Goal: Transaction & Acquisition: Purchase product/service

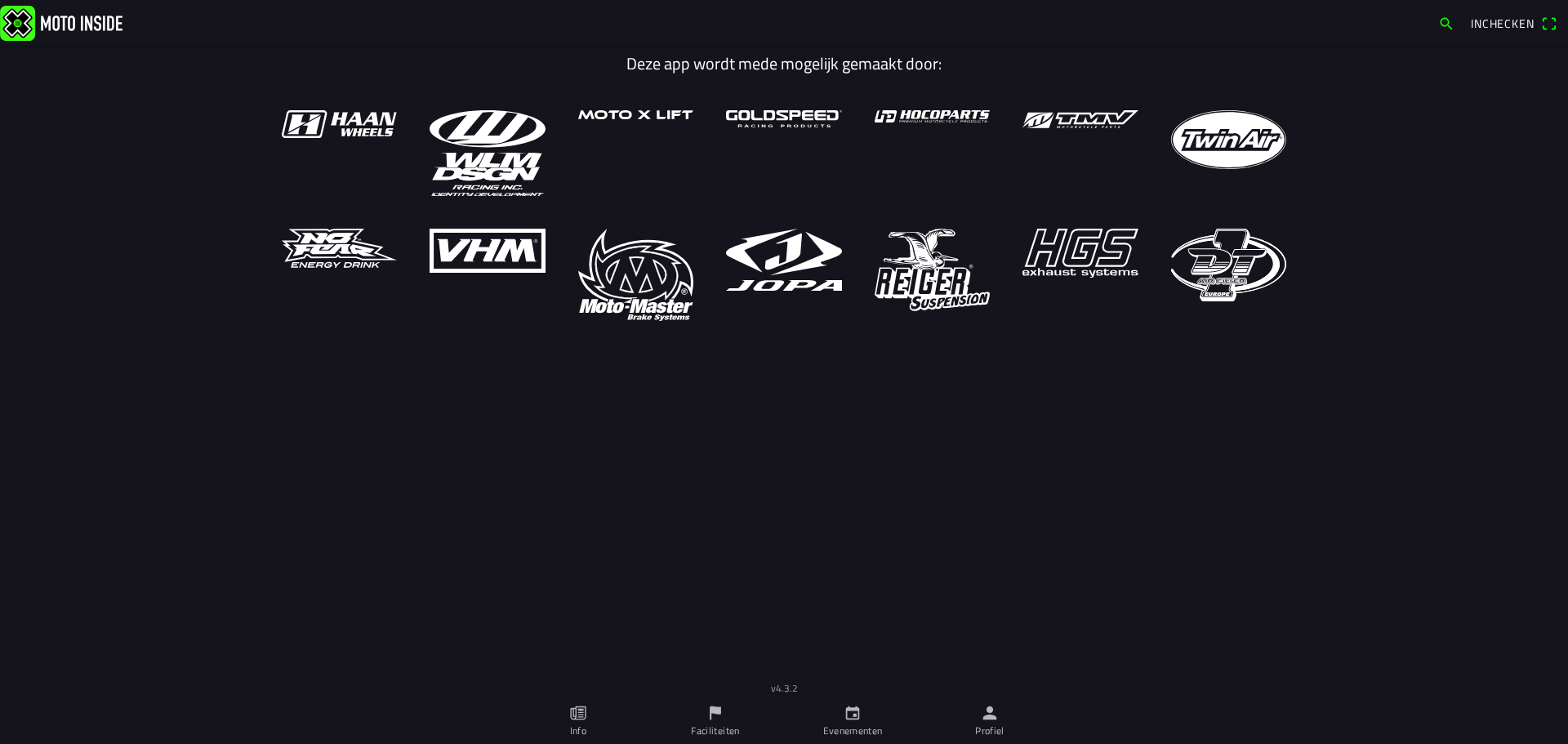
click at [993, 715] on icon "person" at bounding box center [990, 713] width 14 height 14
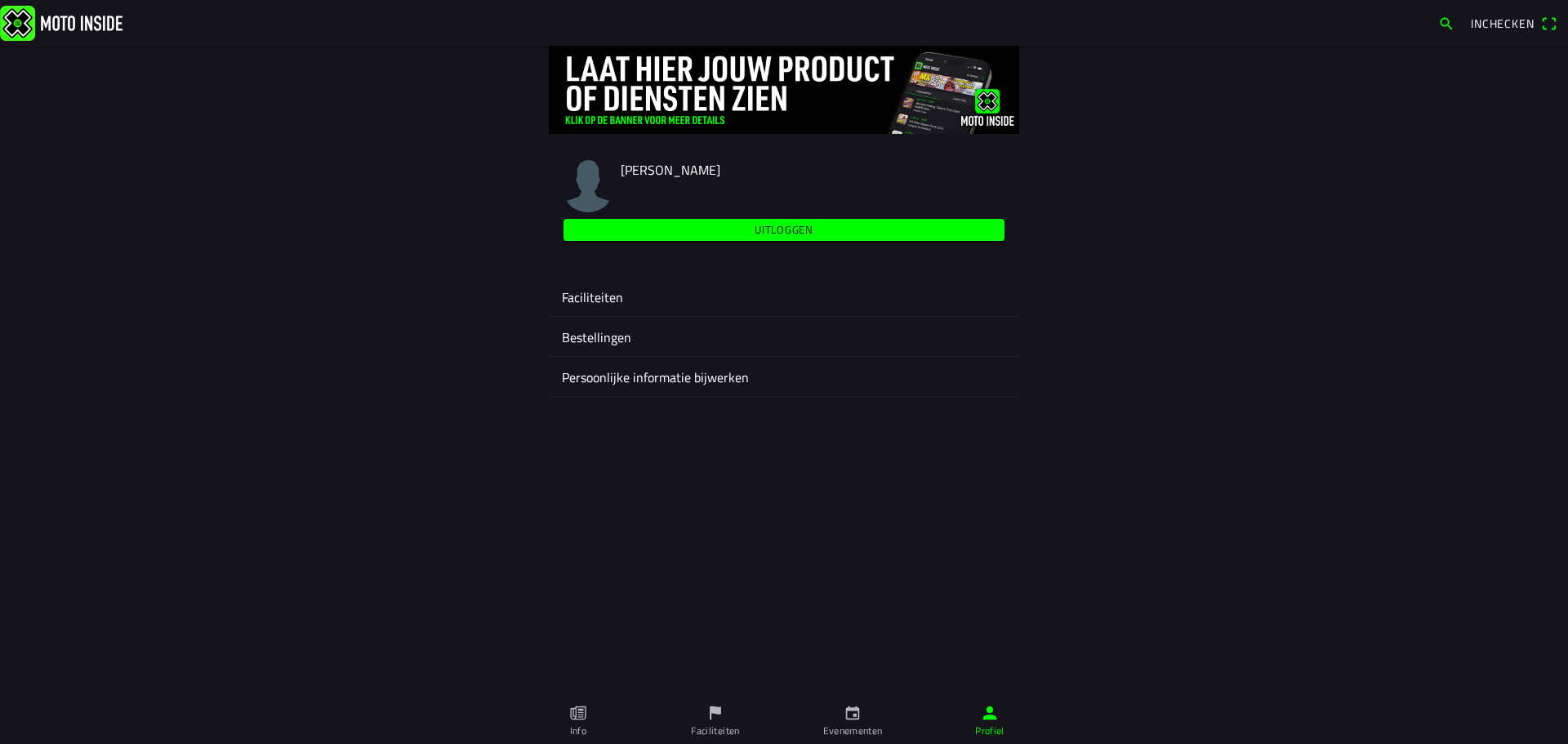
click at [613, 298] on ion-label "Faciliteiten" at bounding box center [783, 297] width 444 height 20
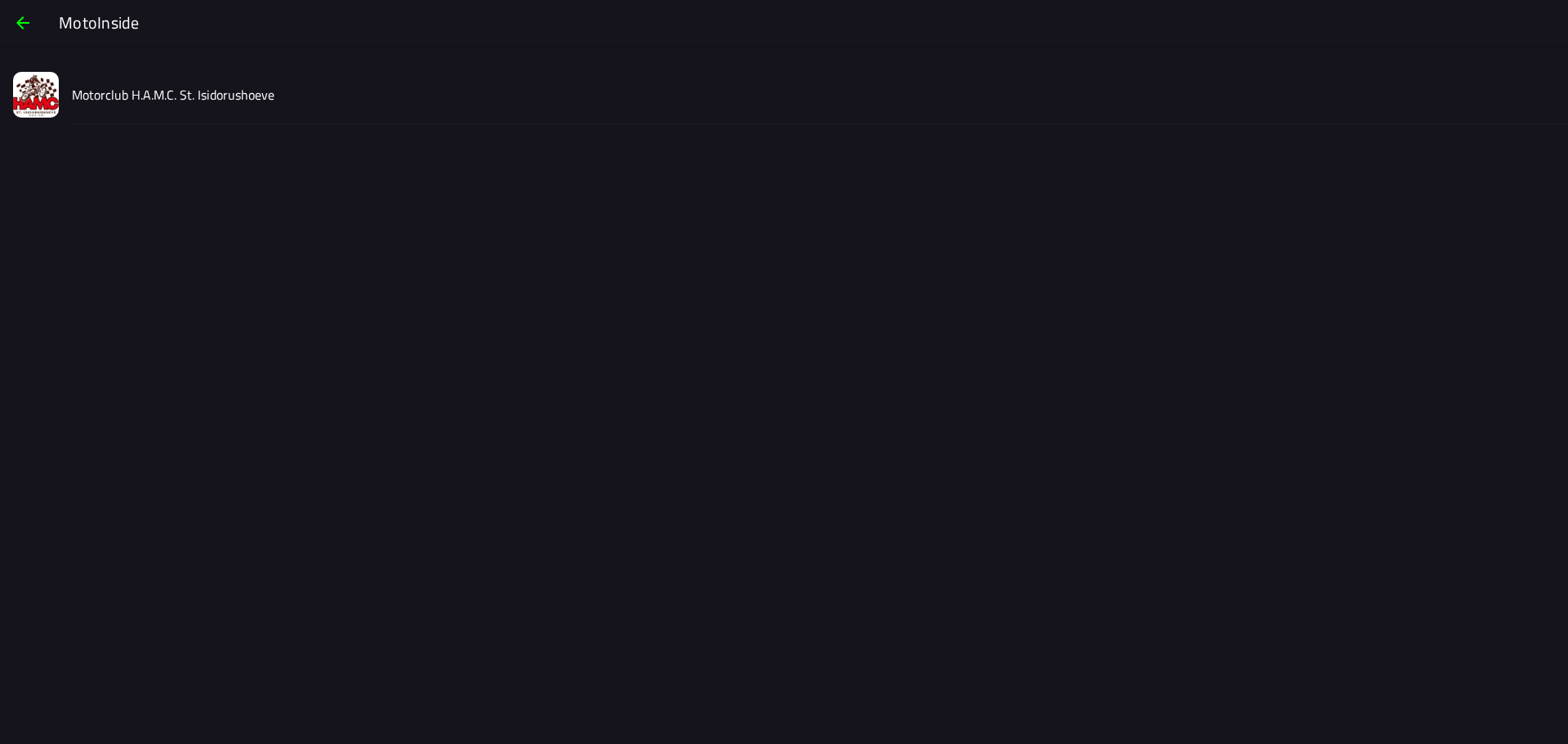
click at [0, 0] on slot "Motorclub H.A.M.C. St. Isidorushoeve" at bounding box center [0, 0] width 0 height 0
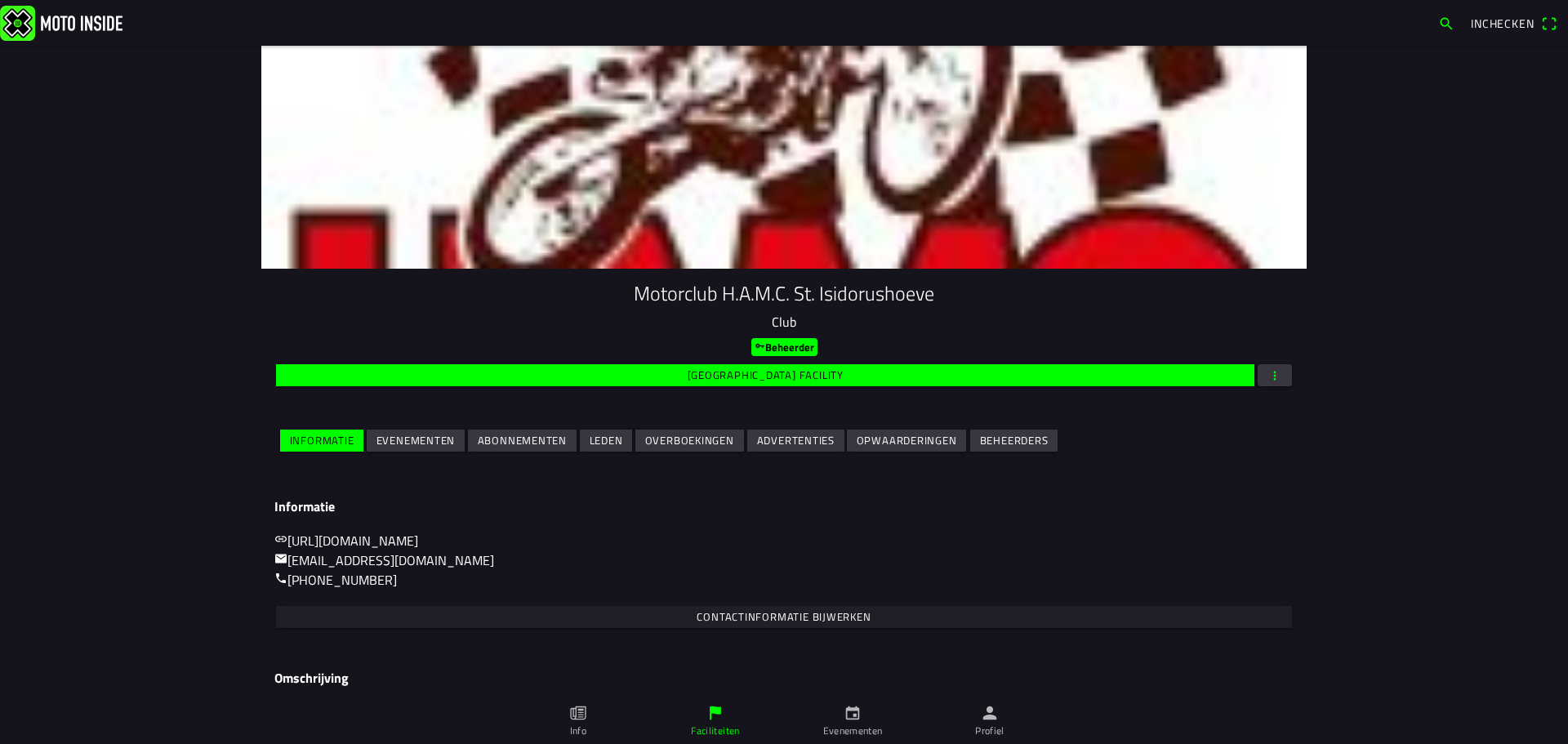
click at [0, 0] on slot "Evenementen" at bounding box center [0, 0] width 0 height 0
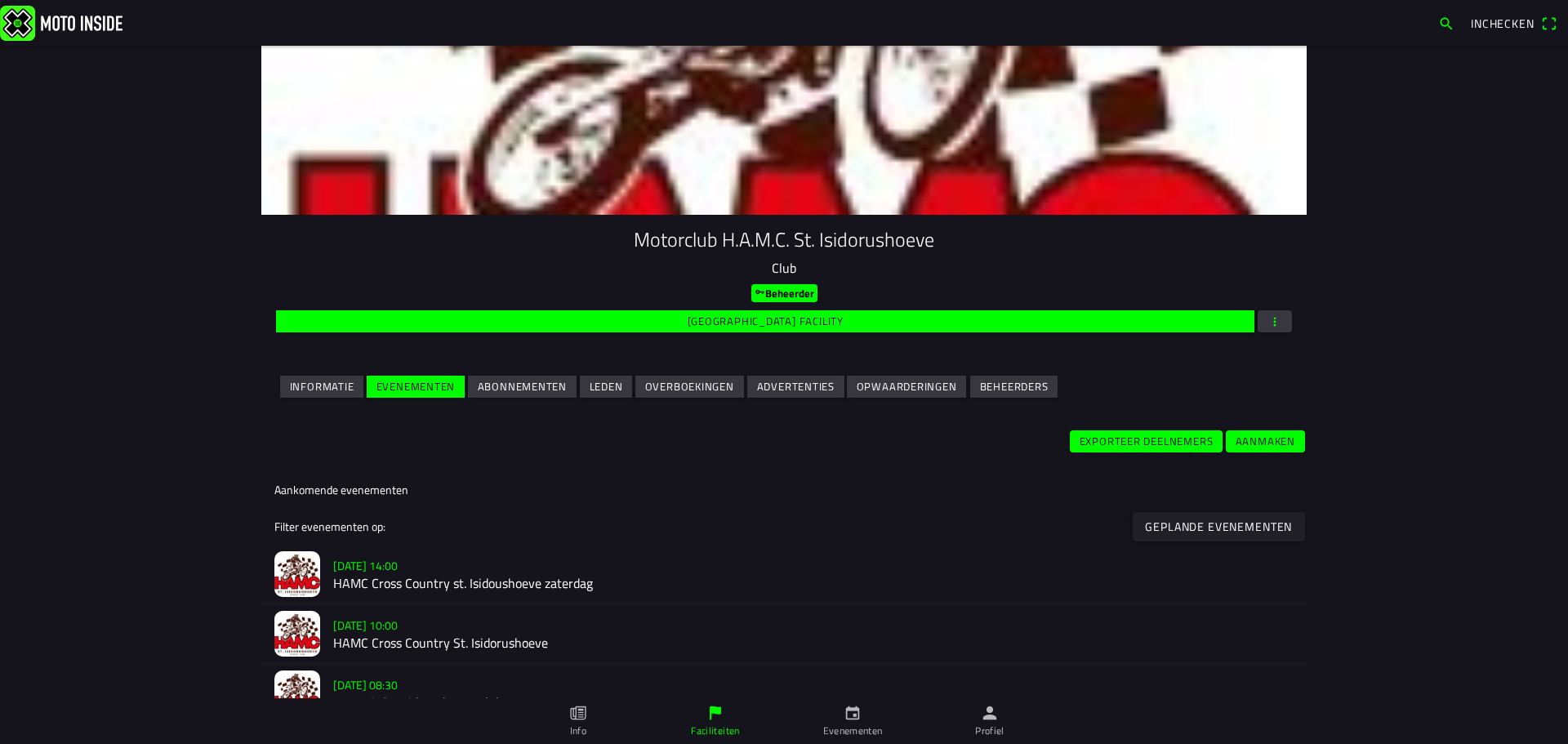
scroll to position [81, 0]
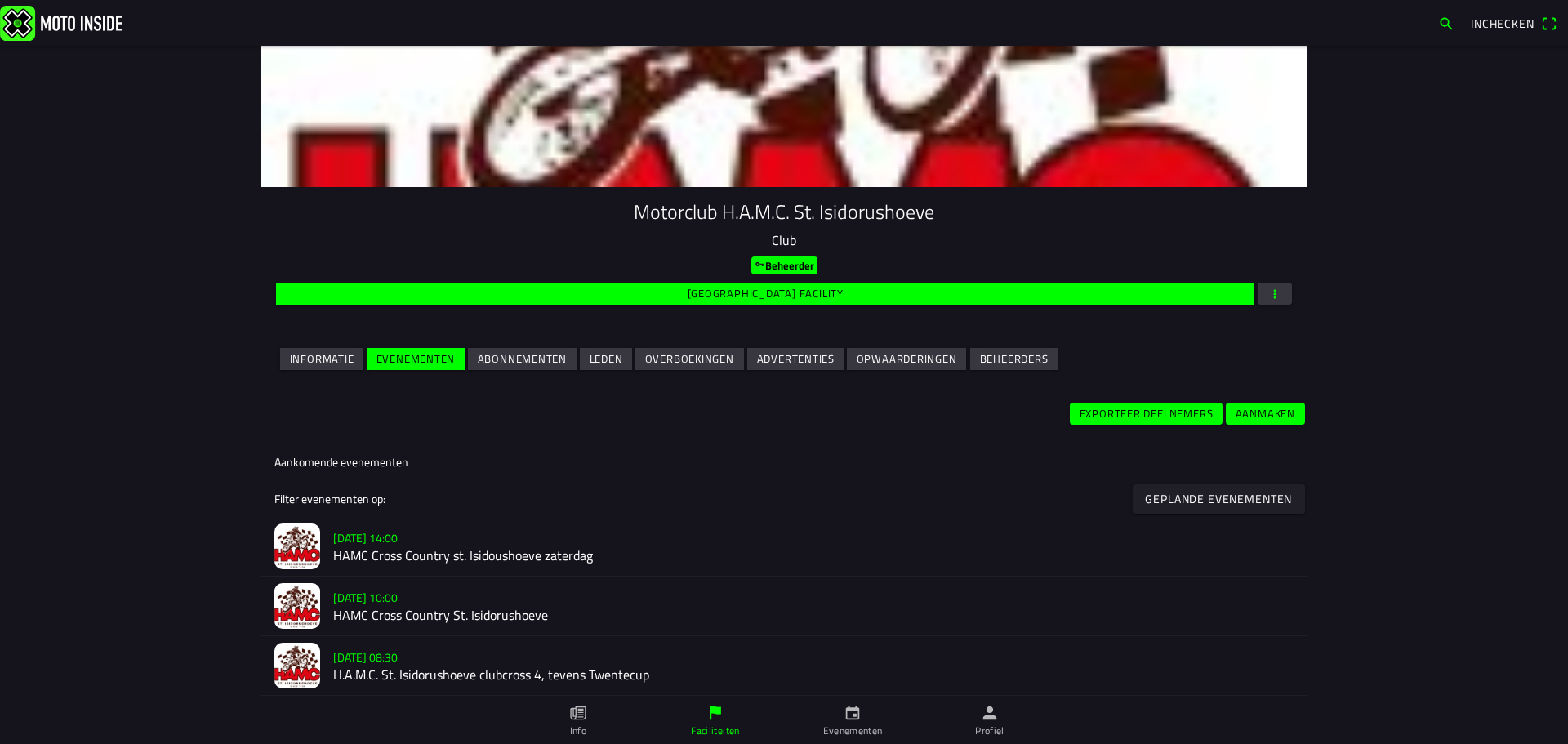
click at [599, 548] on h2 "HAMC Cross Country st. Isidoushoeve zaterdag" at bounding box center [813, 555] width 961 height 16
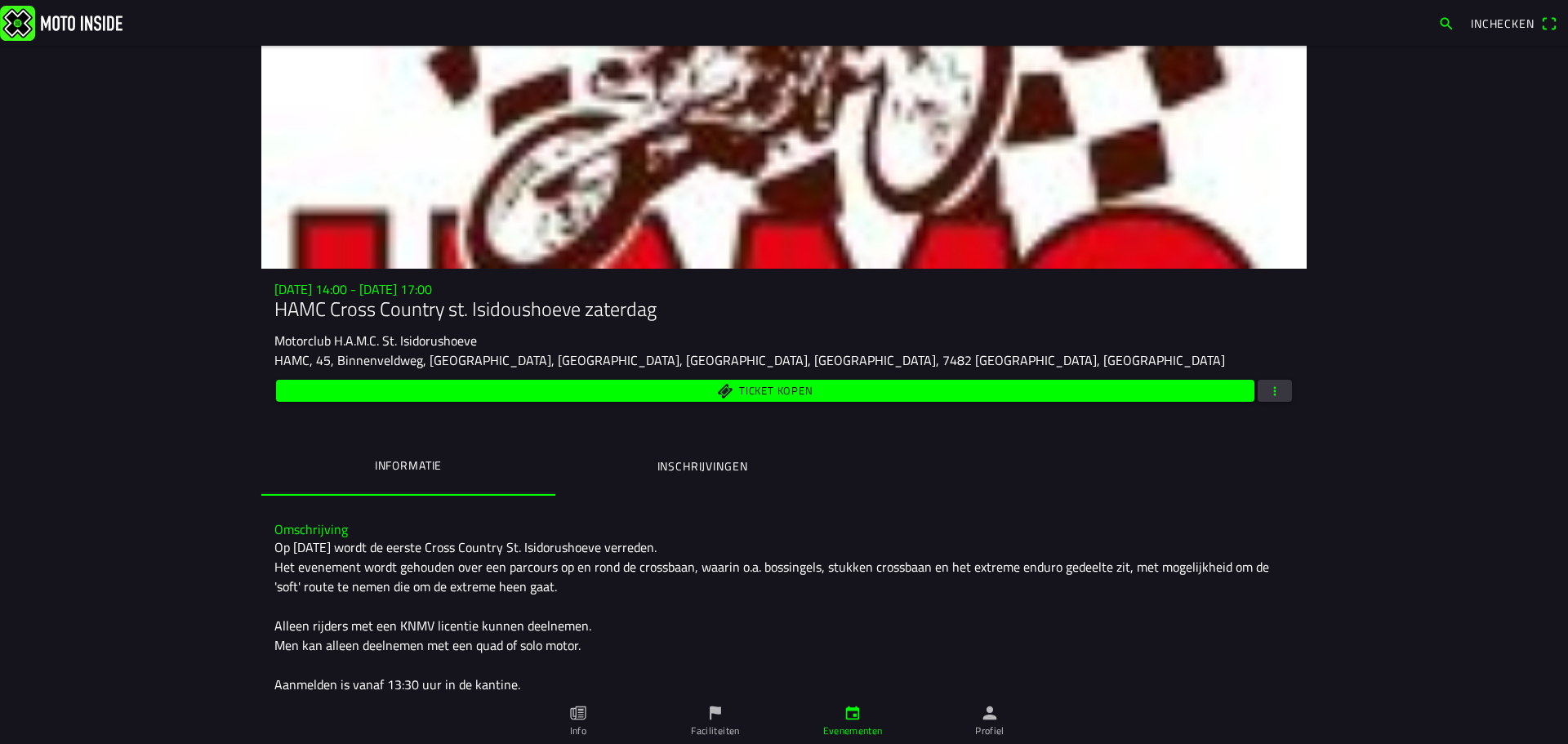
click at [1268, 391] on span "button" at bounding box center [1275, 390] width 15 height 22
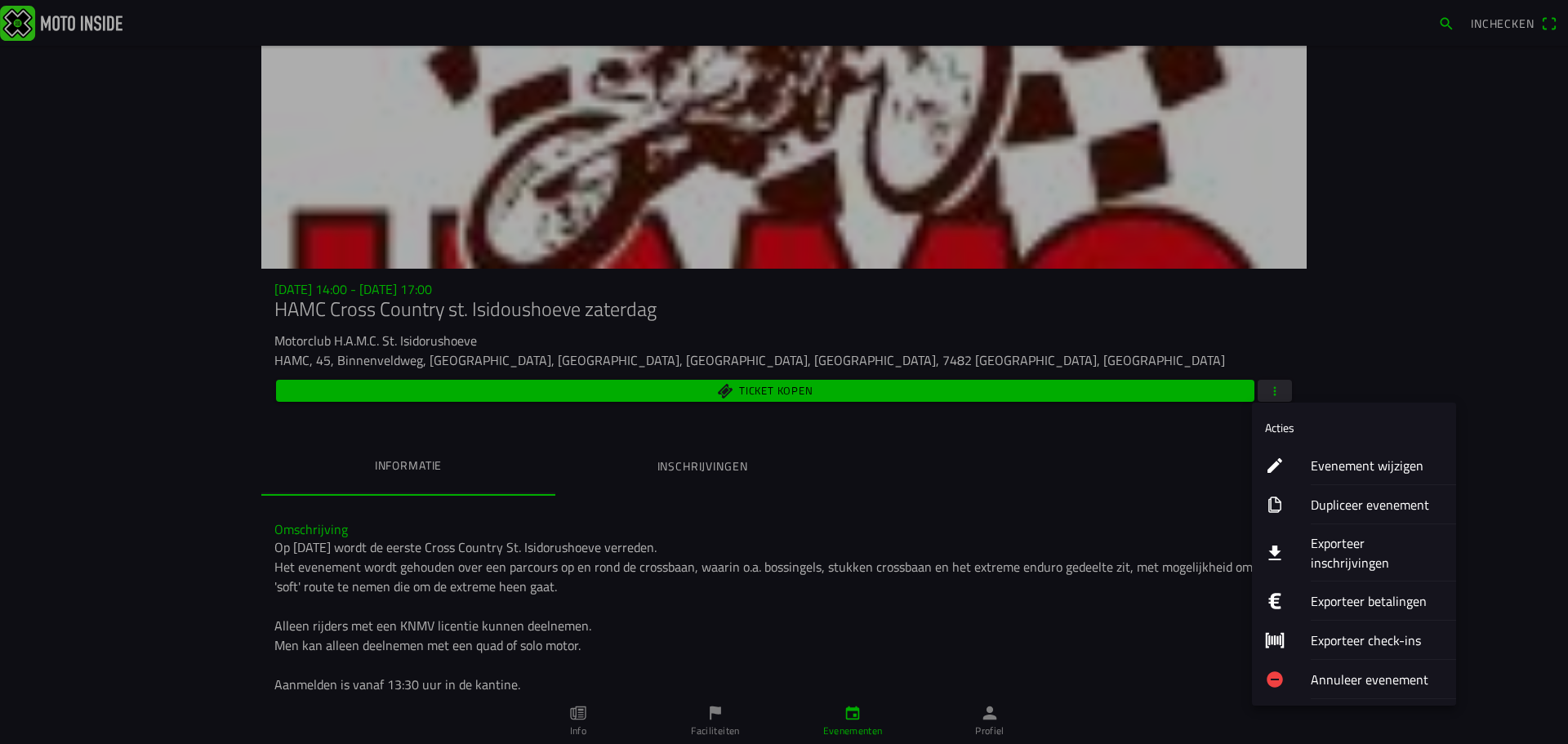
click at [1346, 467] on ion-label "Evenement wijzigen" at bounding box center [1377, 465] width 132 height 20
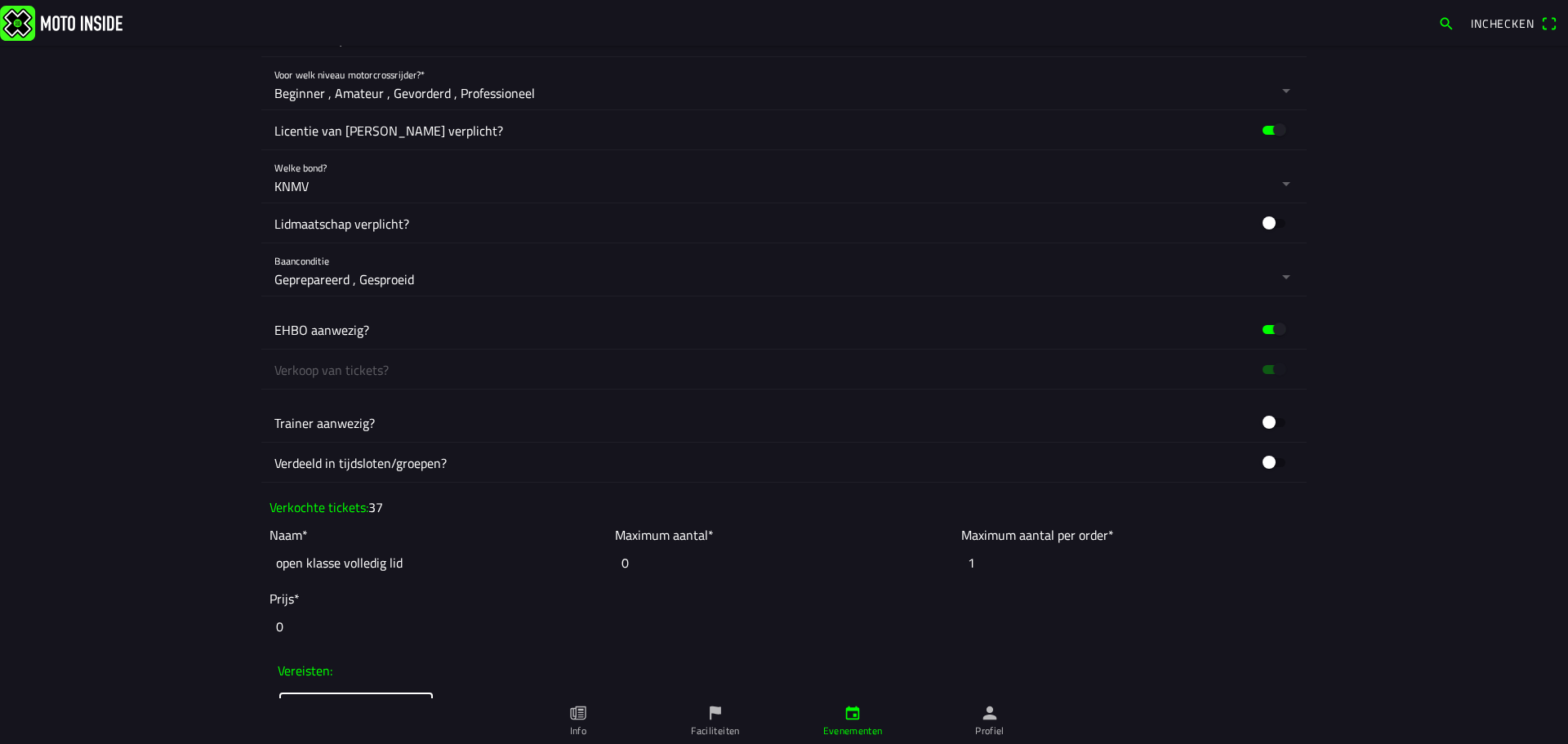
scroll to position [979, 0]
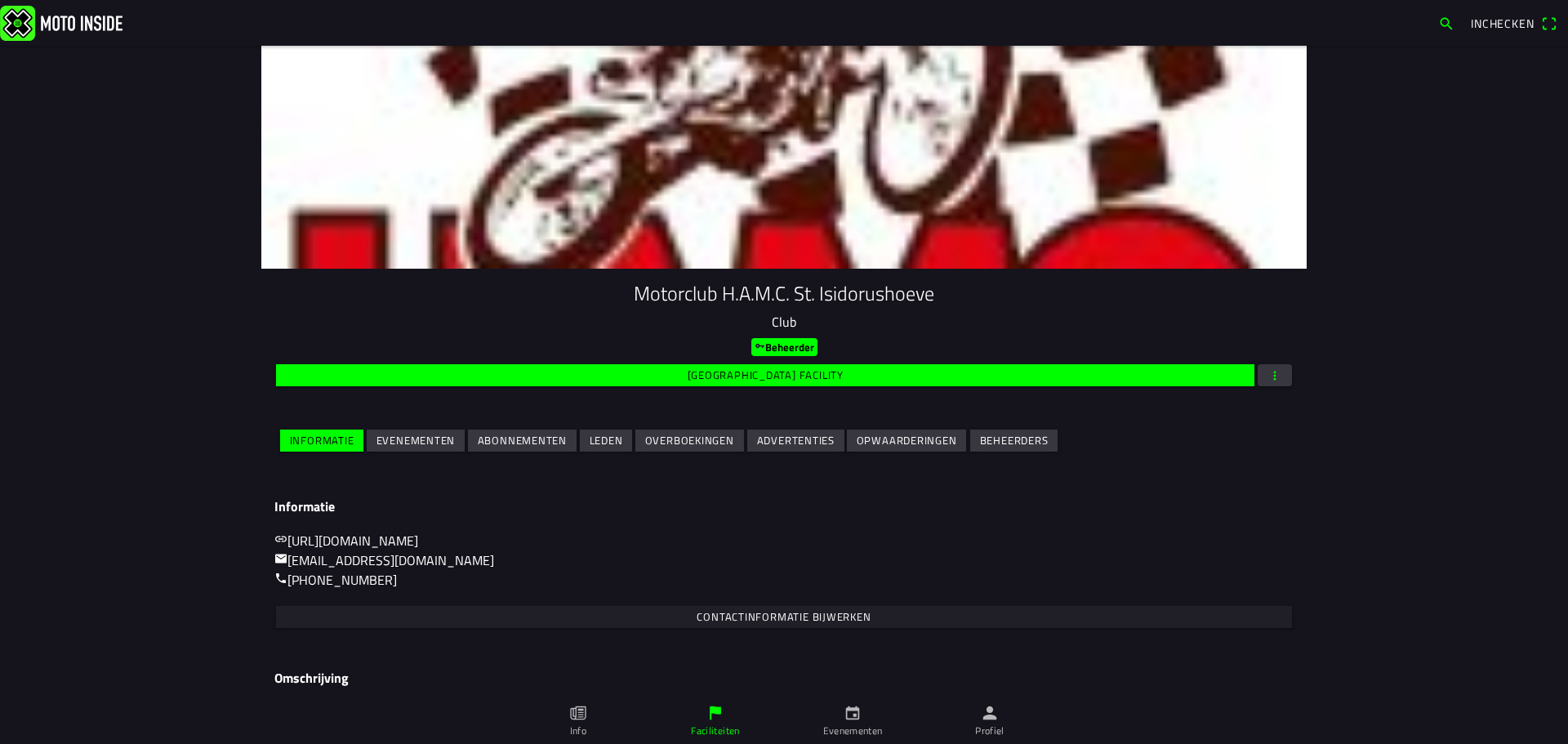
click at [0, 0] on slot "Evenementen" at bounding box center [0, 0] width 0 height 0
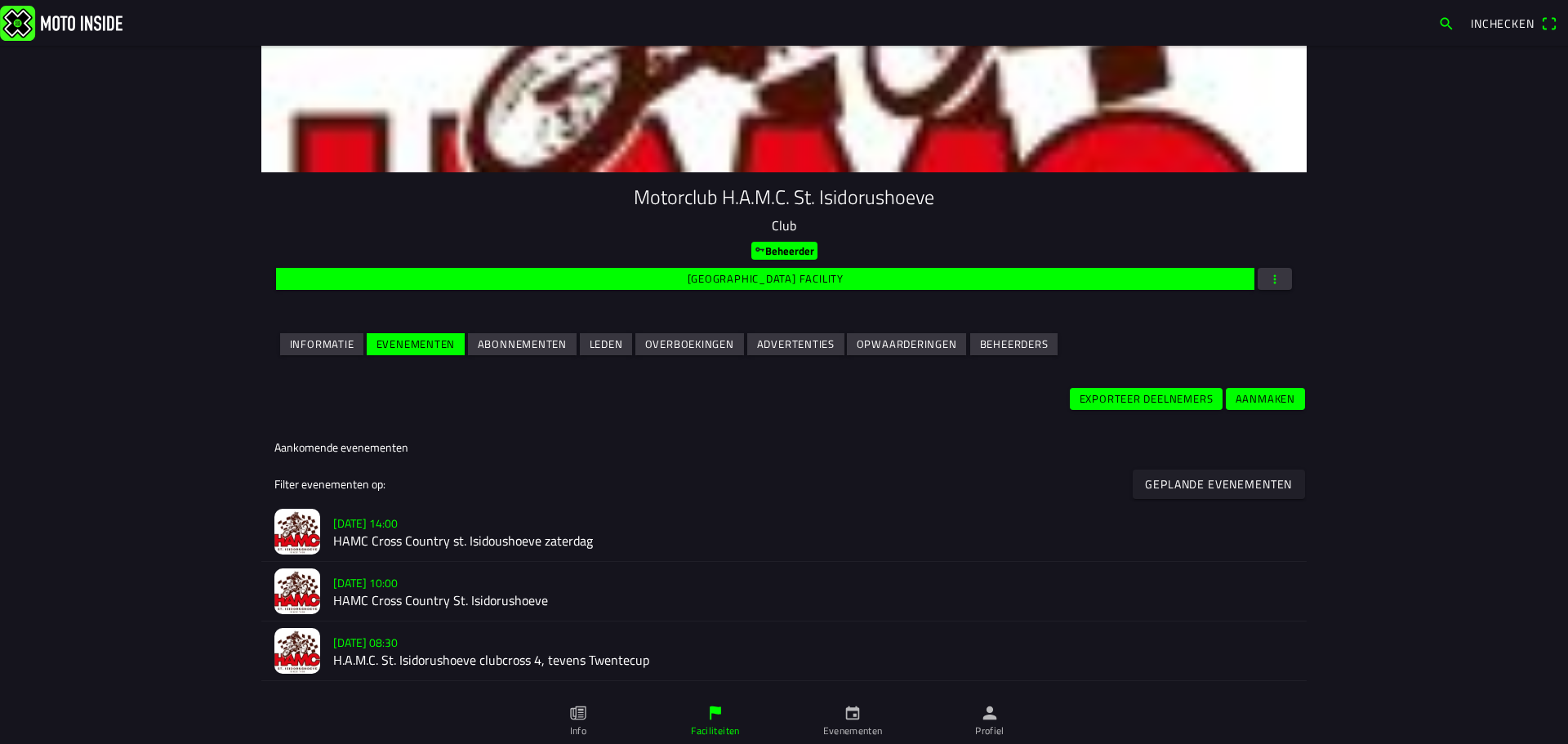
scroll to position [245, 0]
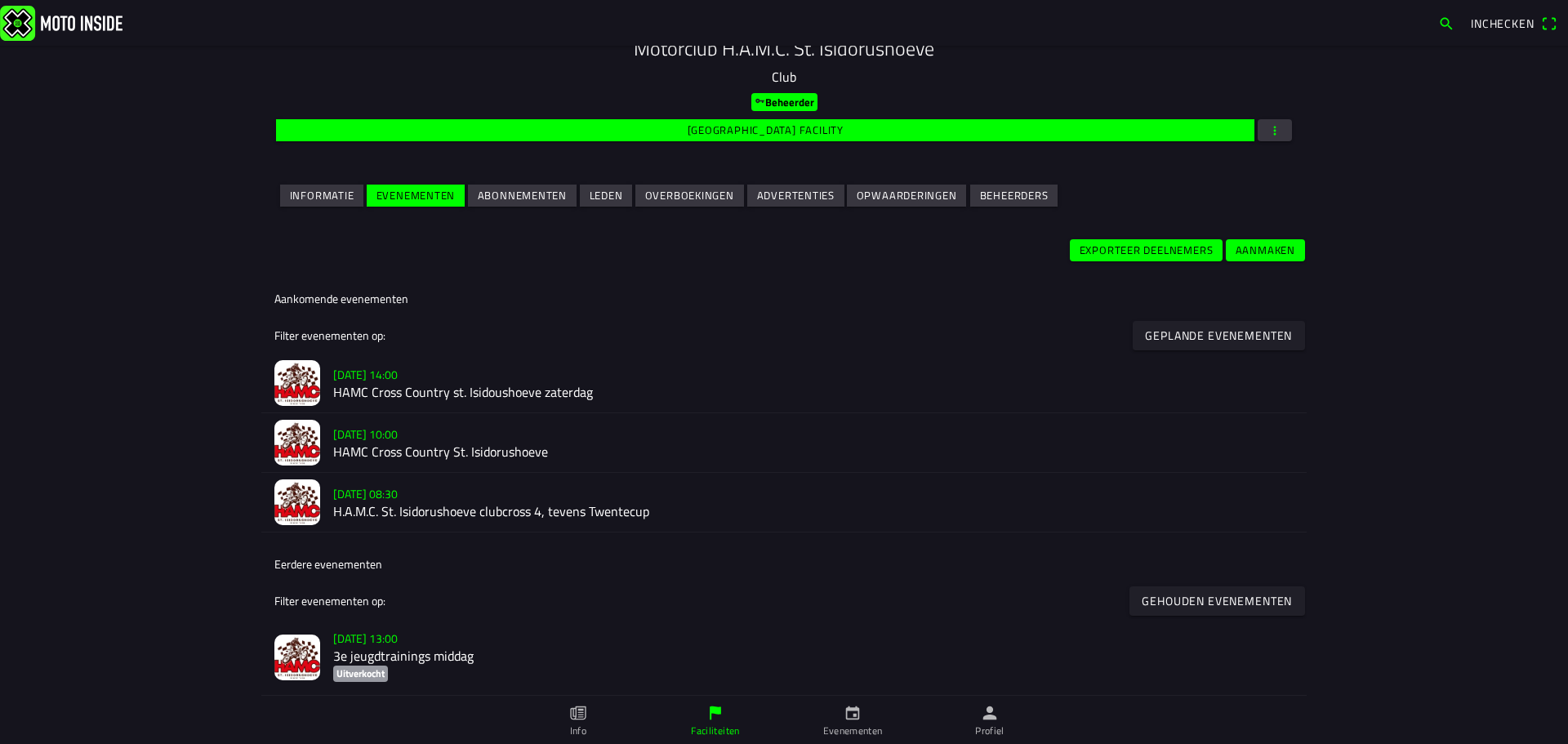
click at [413, 447] on h2 "HAMC Cross Country St. Isidorushoeve" at bounding box center [813, 452] width 961 height 16
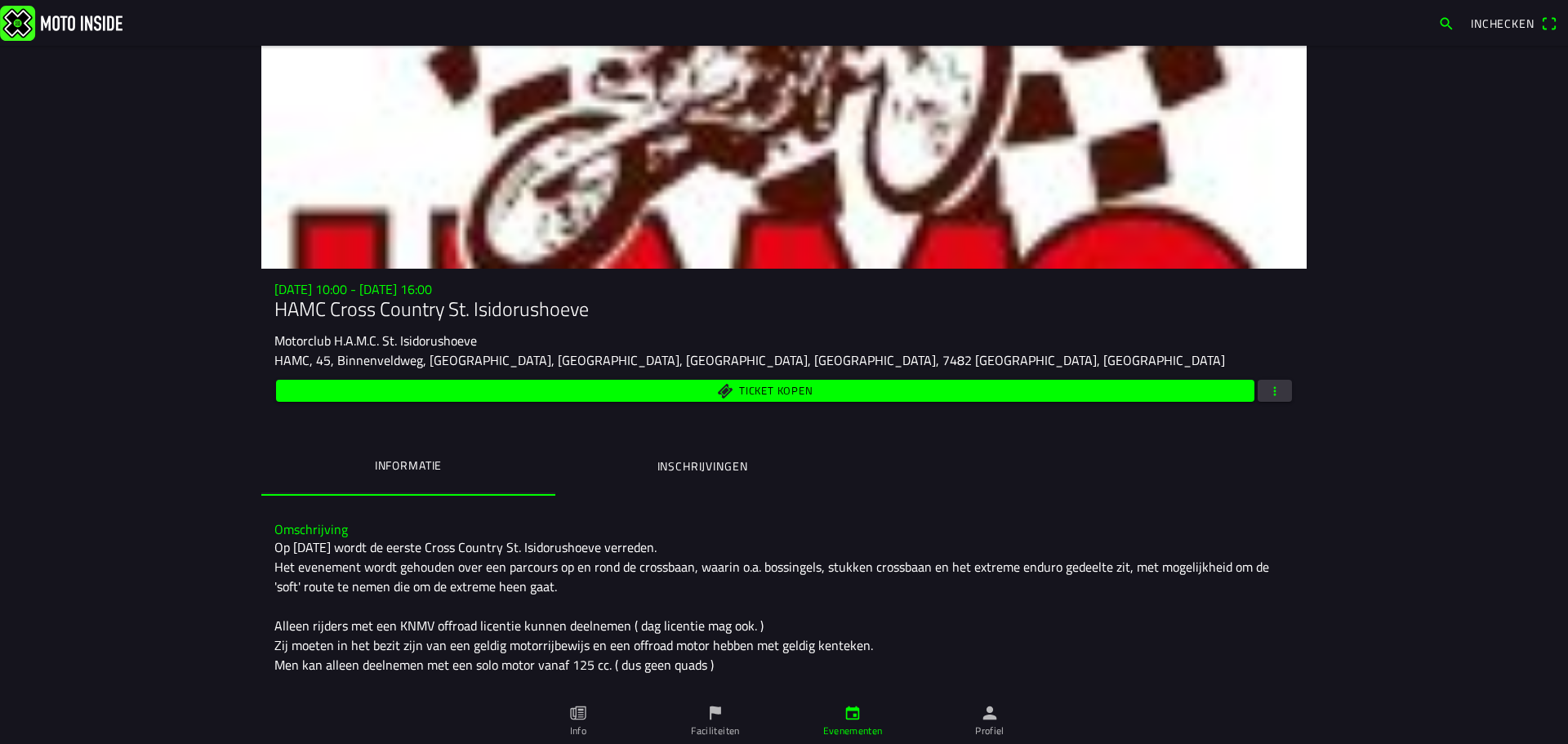
click at [1268, 388] on span "button" at bounding box center [1275, 390] width 15 height 22
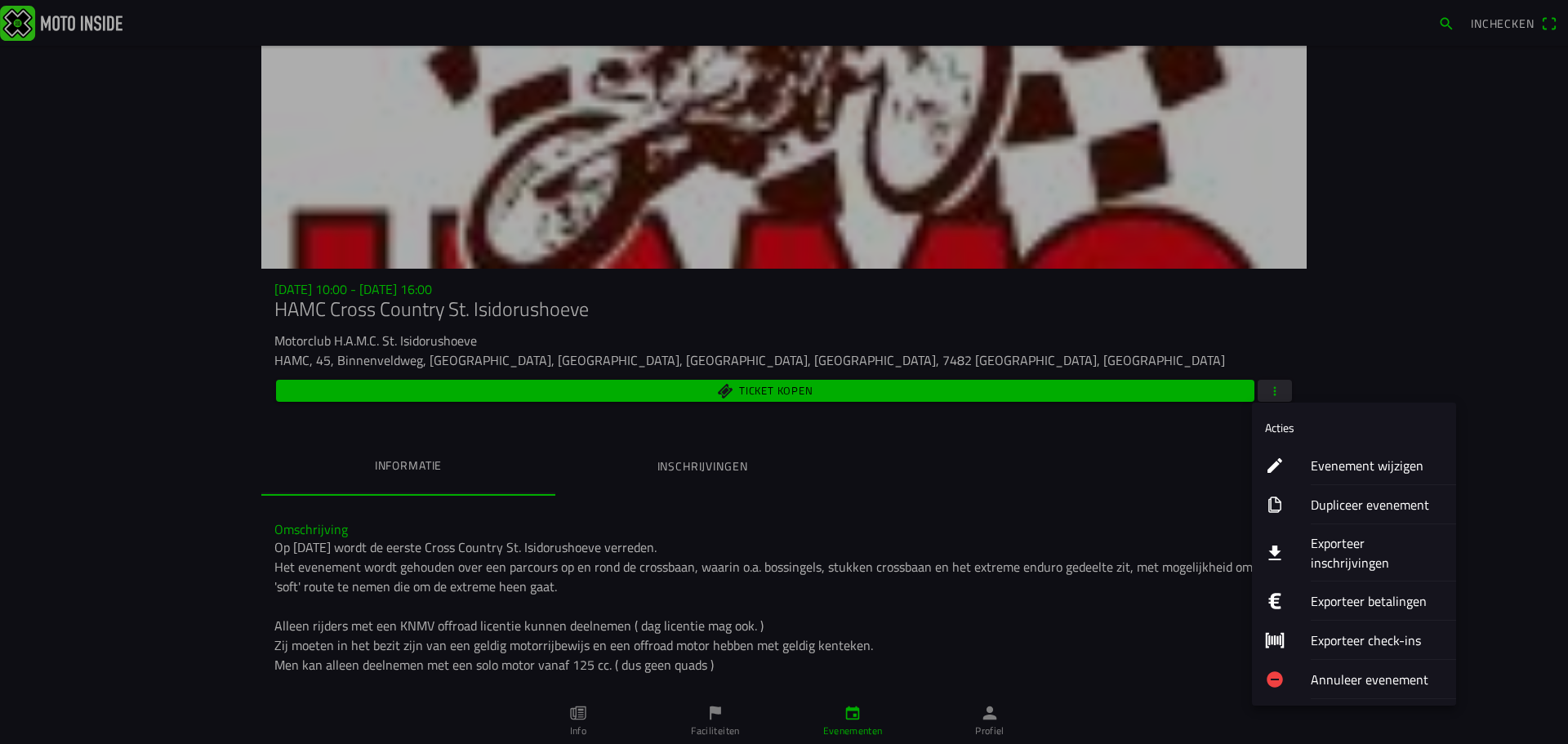
click at [1380, 460] on ion-label "Evenement wijzigen" at bounding box center [1377, 465] width 132 height 20
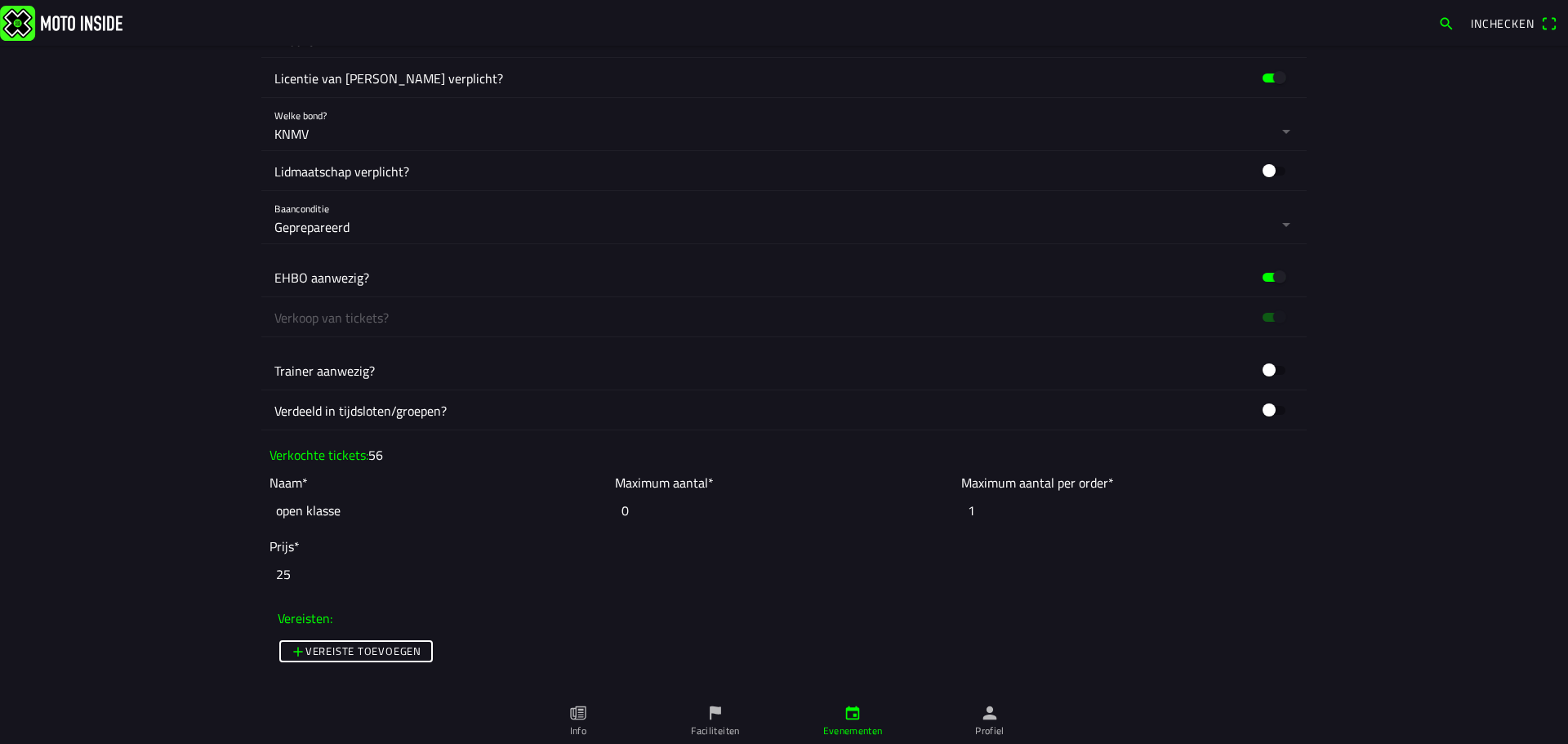
scroll to position [979, 0]
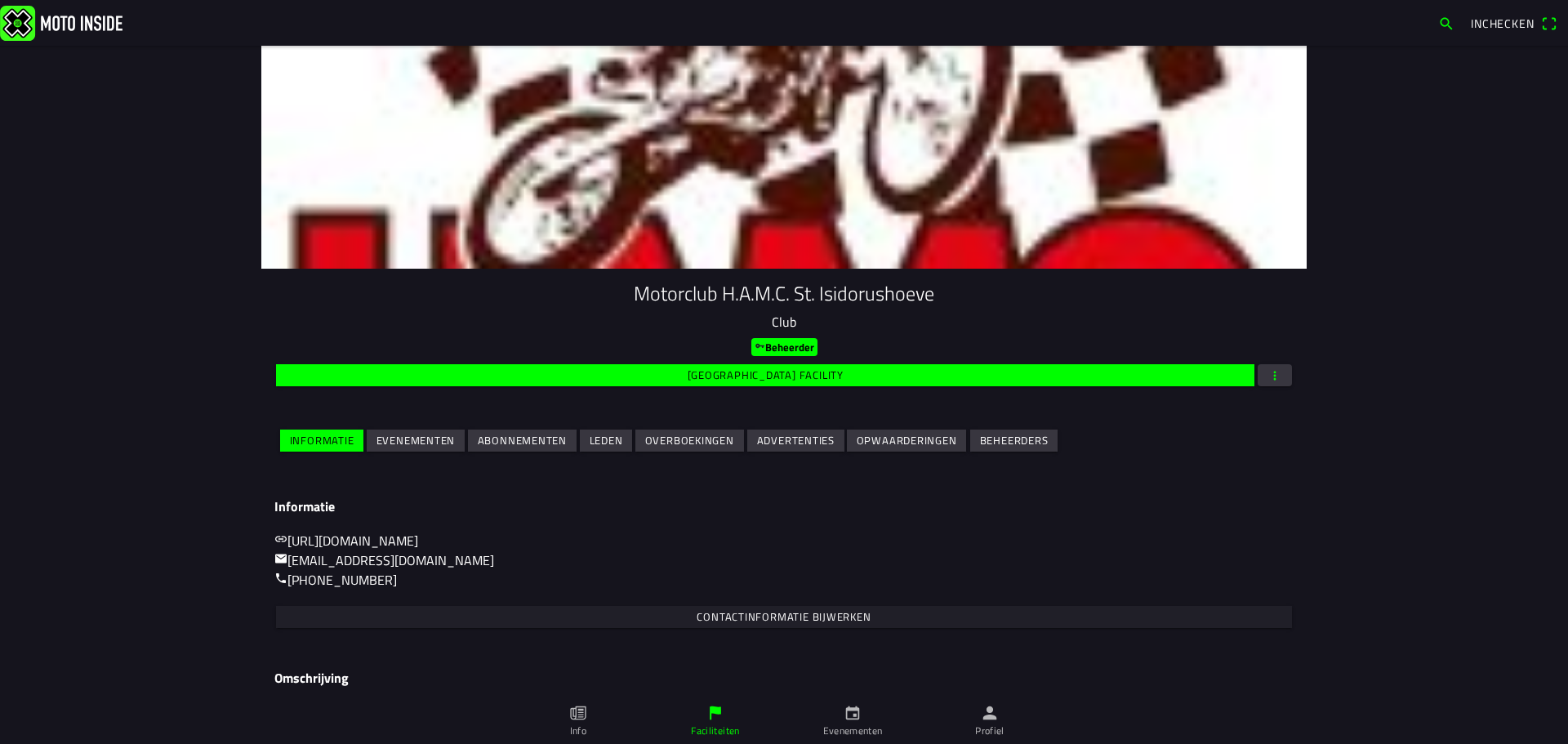
click at [0, 0] on slot "Evenementen" at bounding box center [0, 0] width 0 height 0
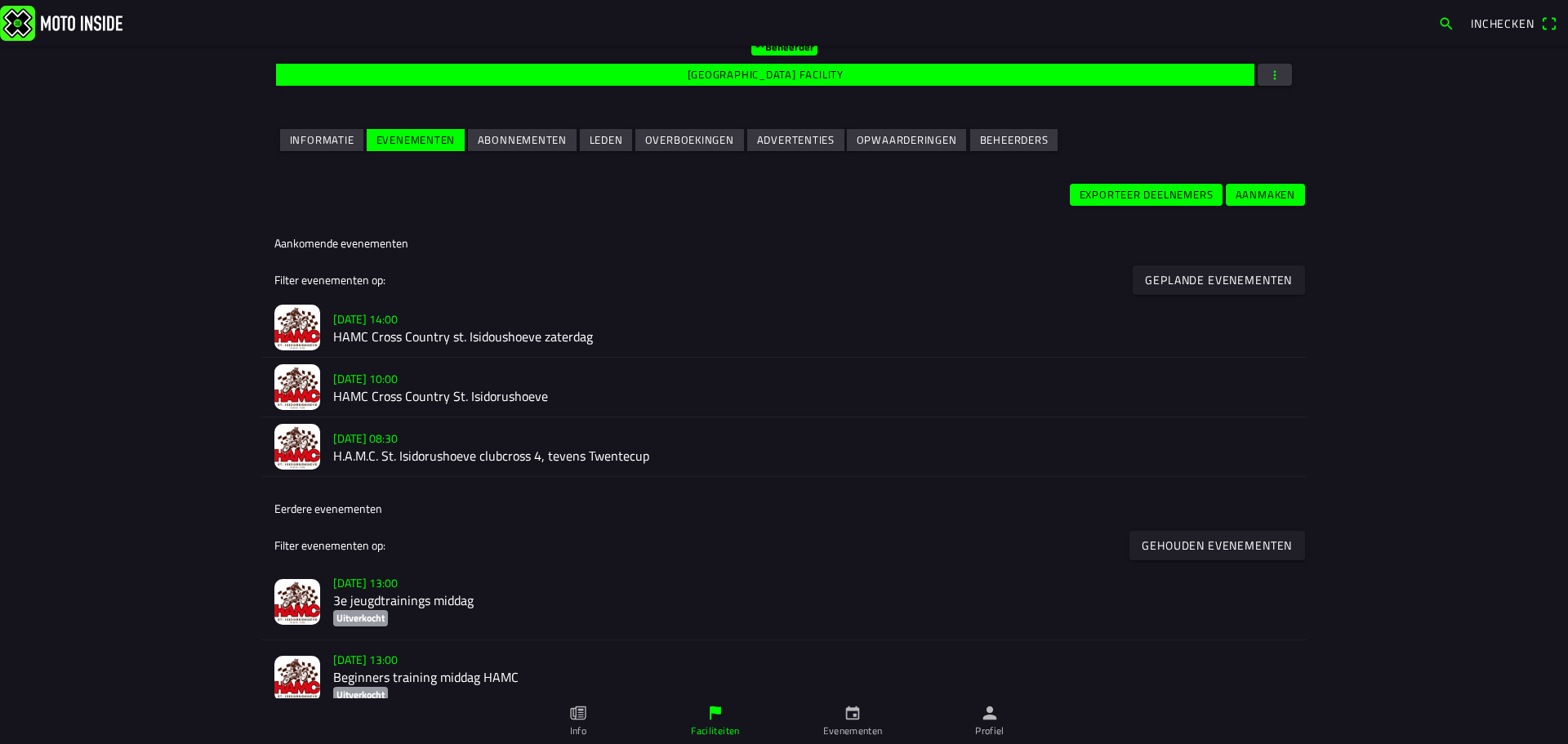
scroll to position [326, 0]
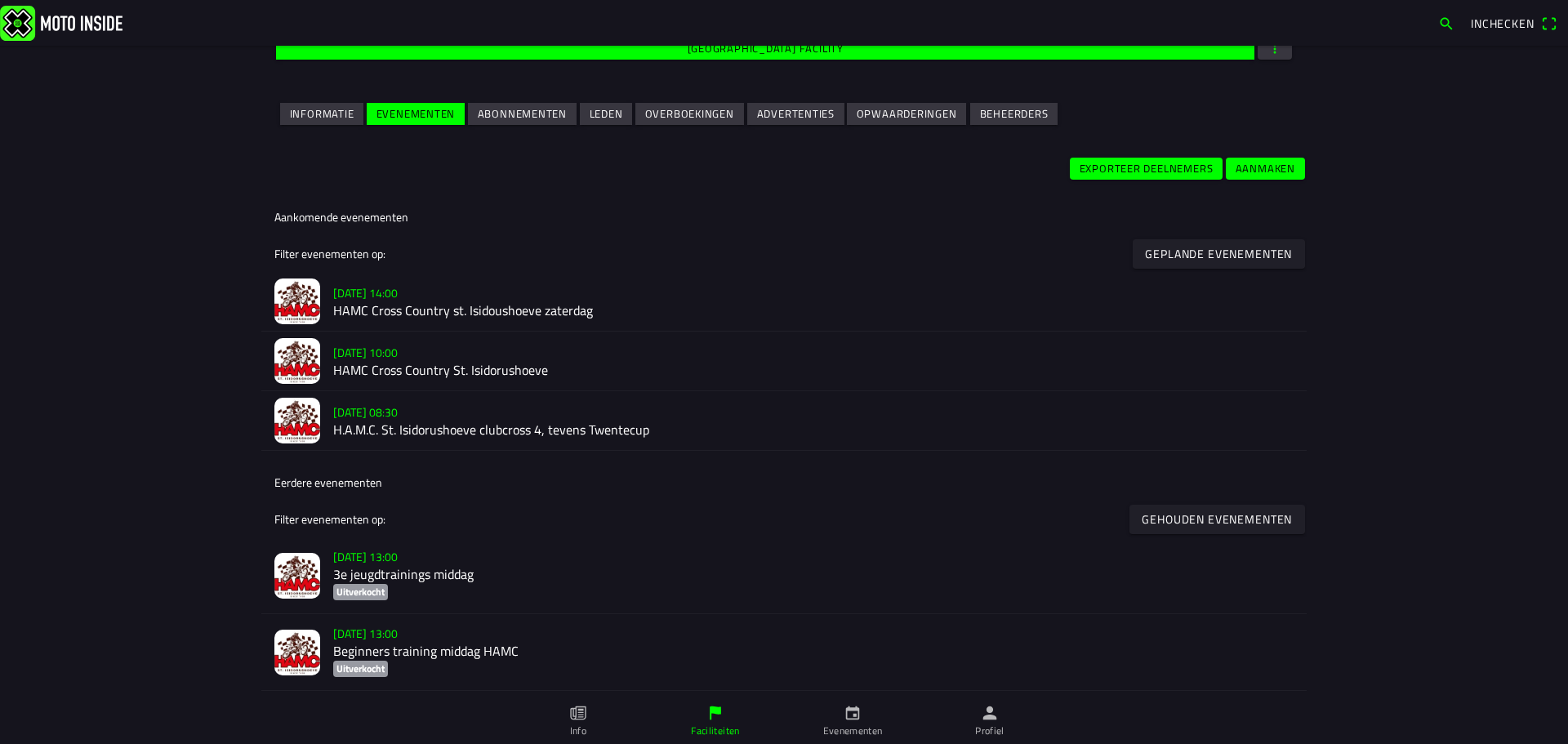
click at [507, 313] on h2 "HAMC Cross Country st. Isidoushoeve zaterdag" at bounding box center [813, 311] width 961 height 16
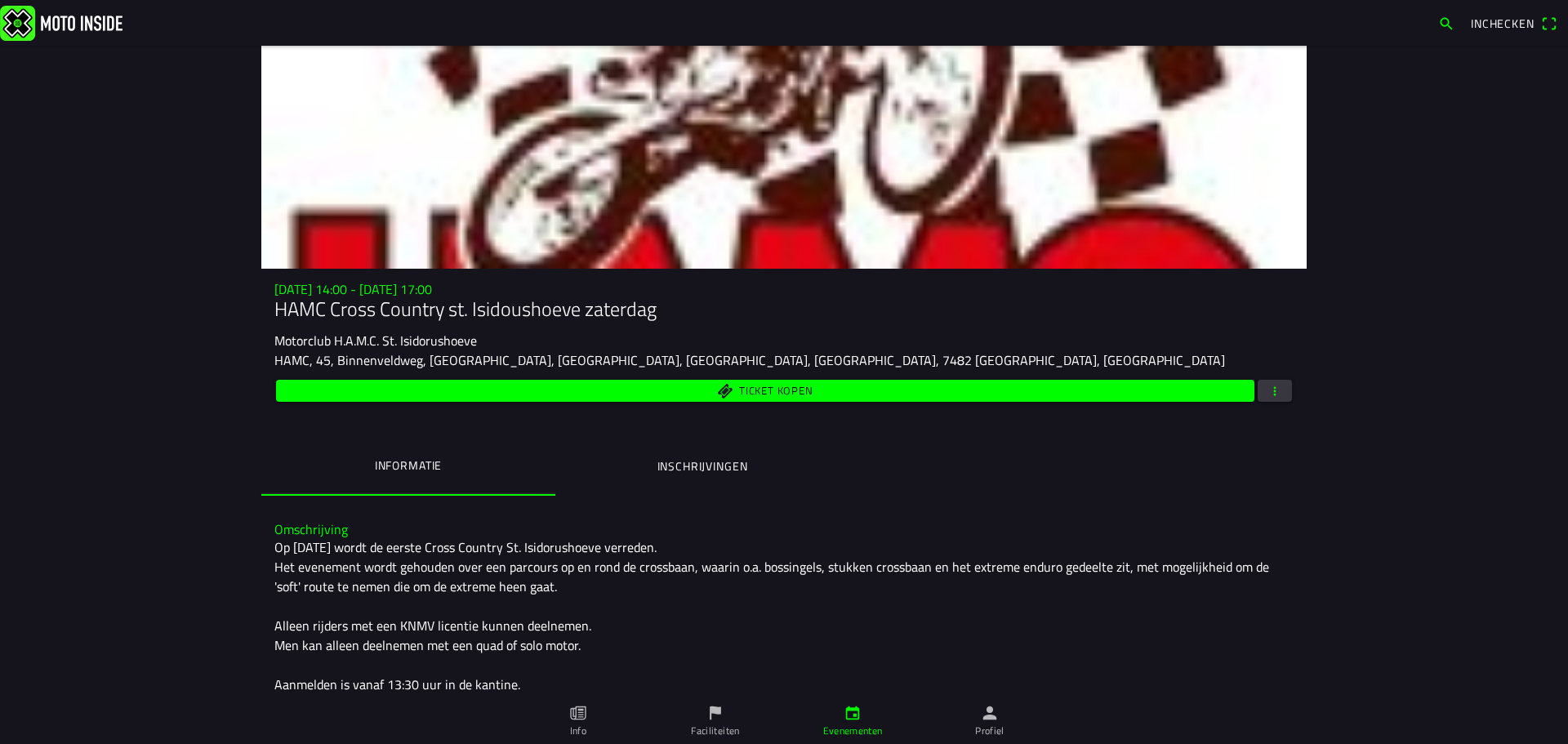
click at [786, 392] on span "Ticket kopen" at bounding box center [775, 390] width 74 height 10
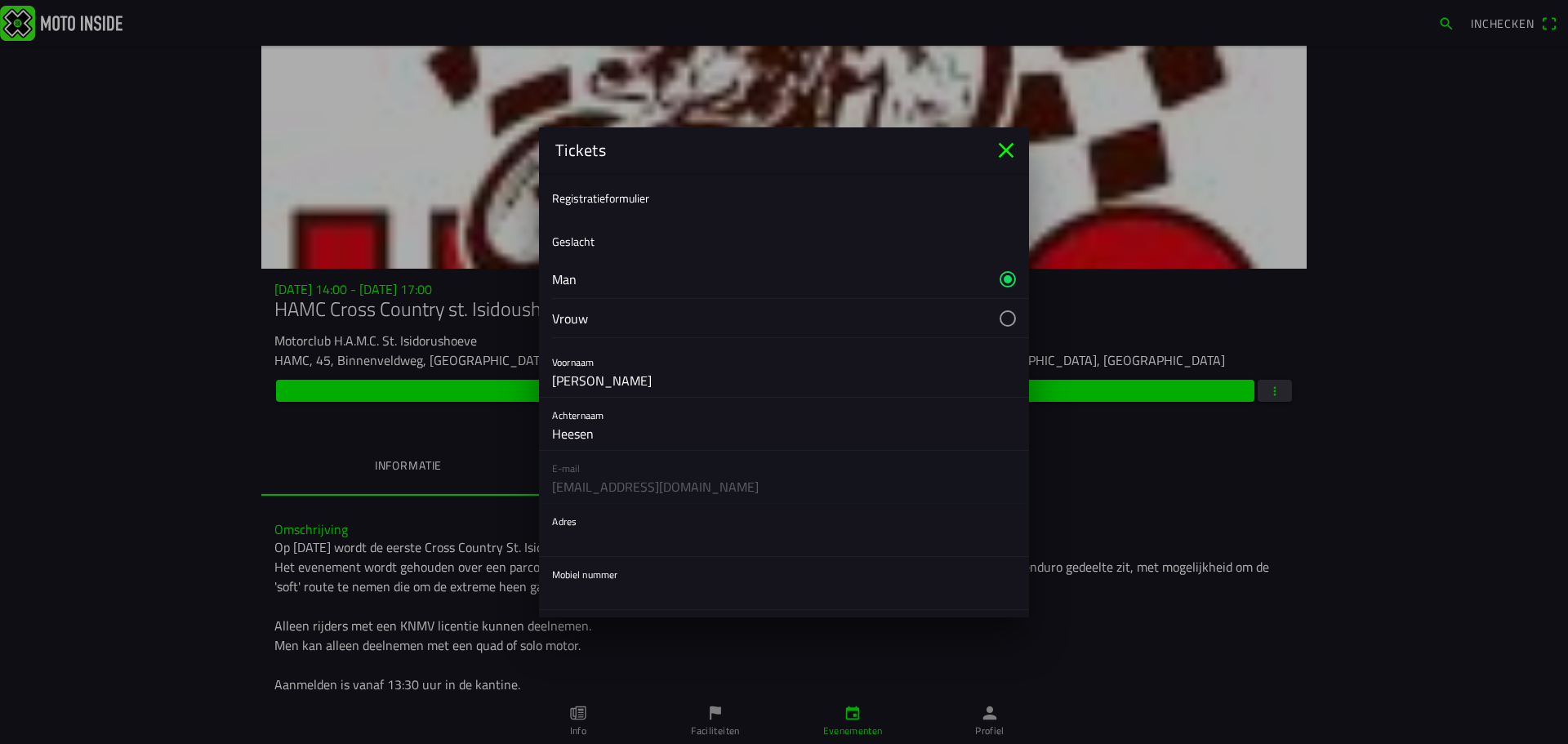
click at [1008, 149] on icon "close" at bounding box center [1006, 150] width 16 height 16
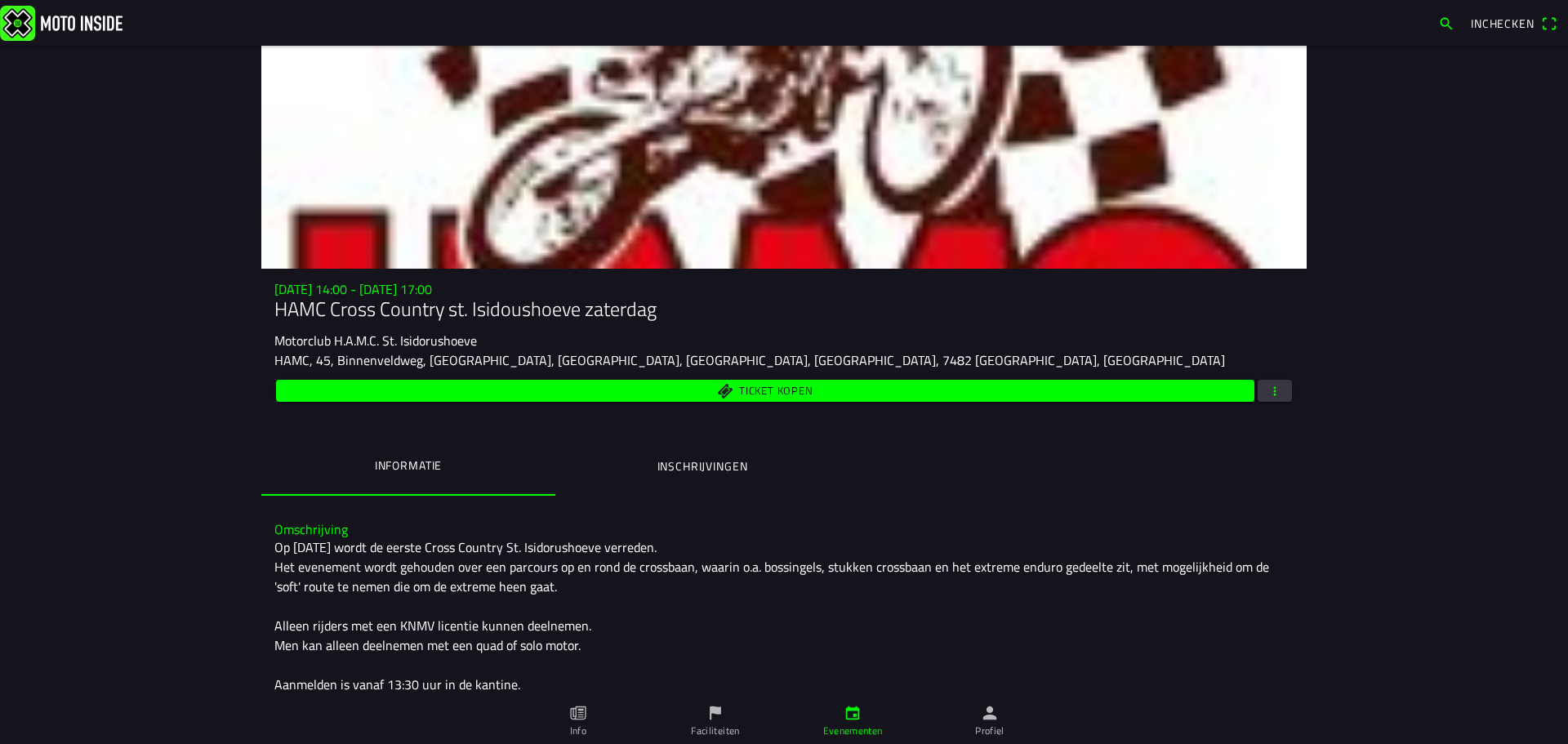
click at [1032, 467] on ion-segment "Informatie Inschrijvingen" at bounding box center [784, 467] width 1045 height 57
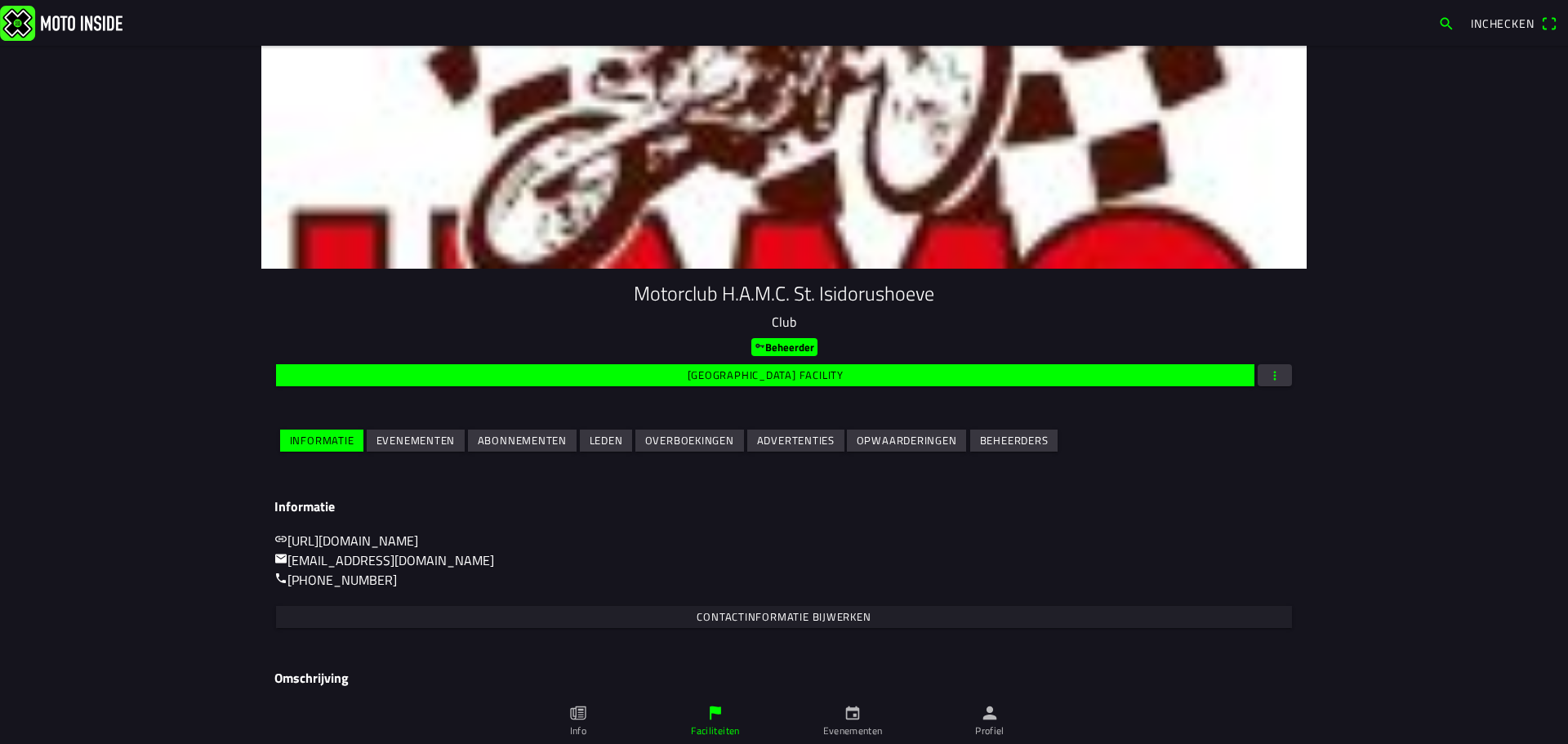
click at [0, 0] on slot "Evenementen" at bounding box center [0, 0] width 0 height 0
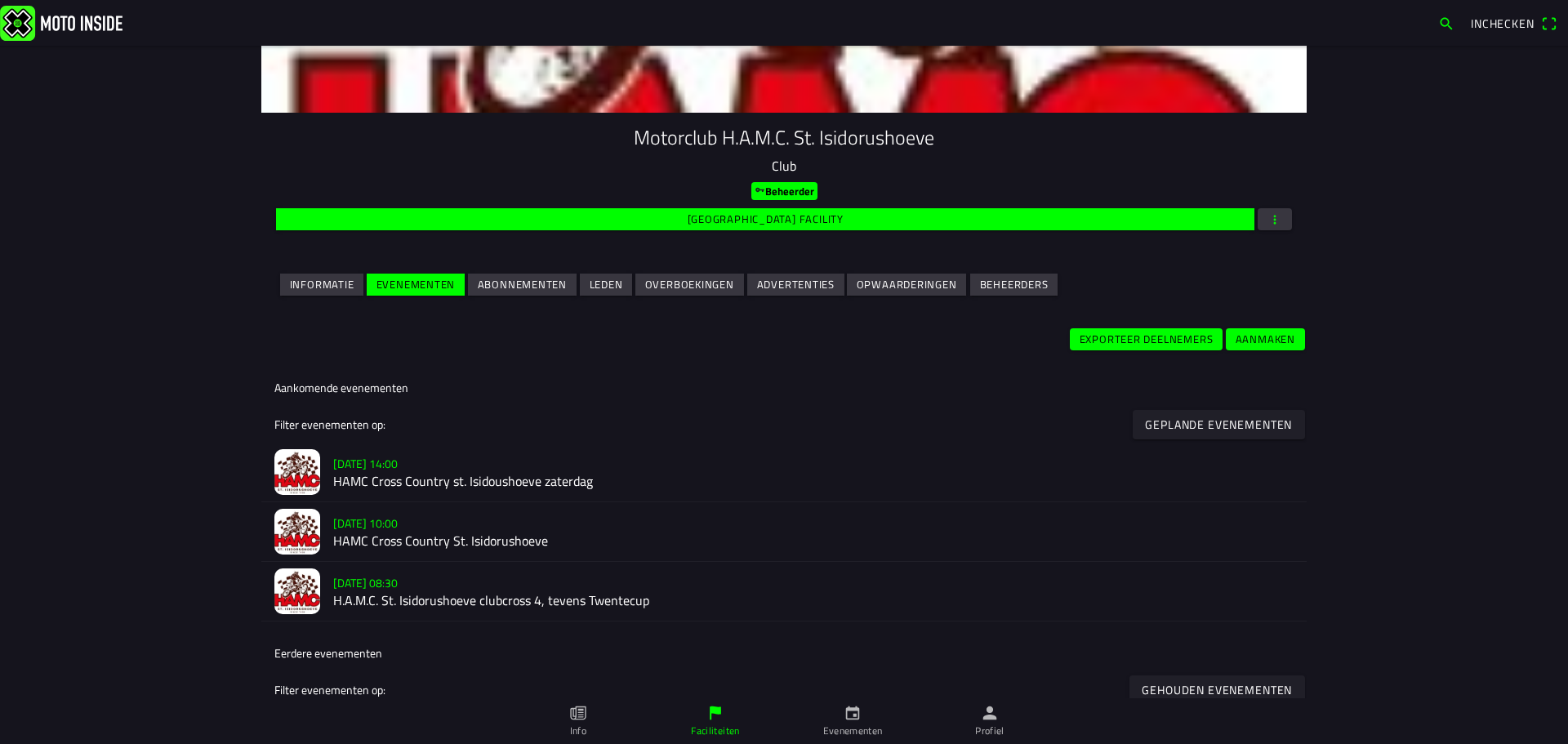
scroll to position [164, 0]
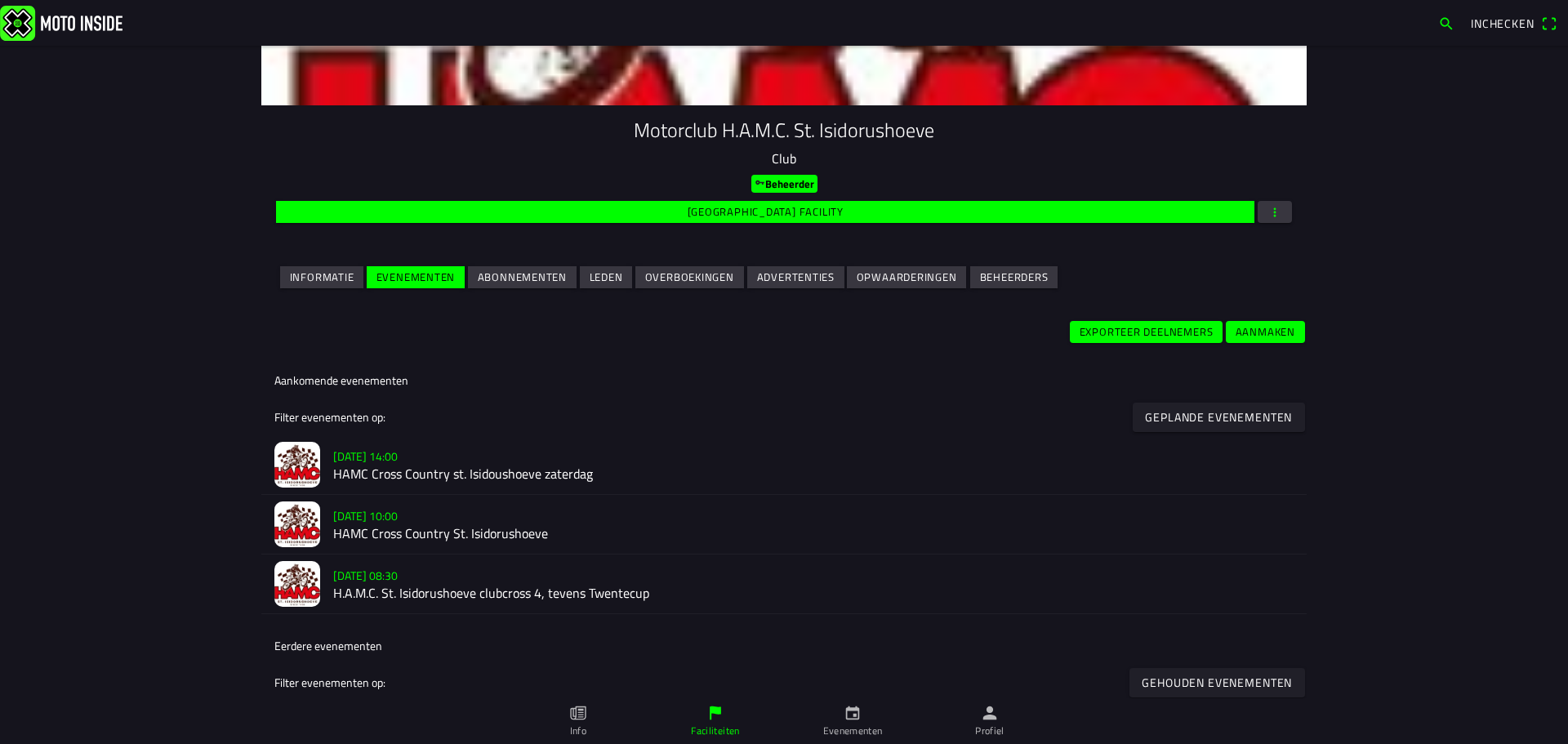
click at [0, 0] on slot "[DATE] 10:00" at bounding box center [0, 0] width 0 height 0
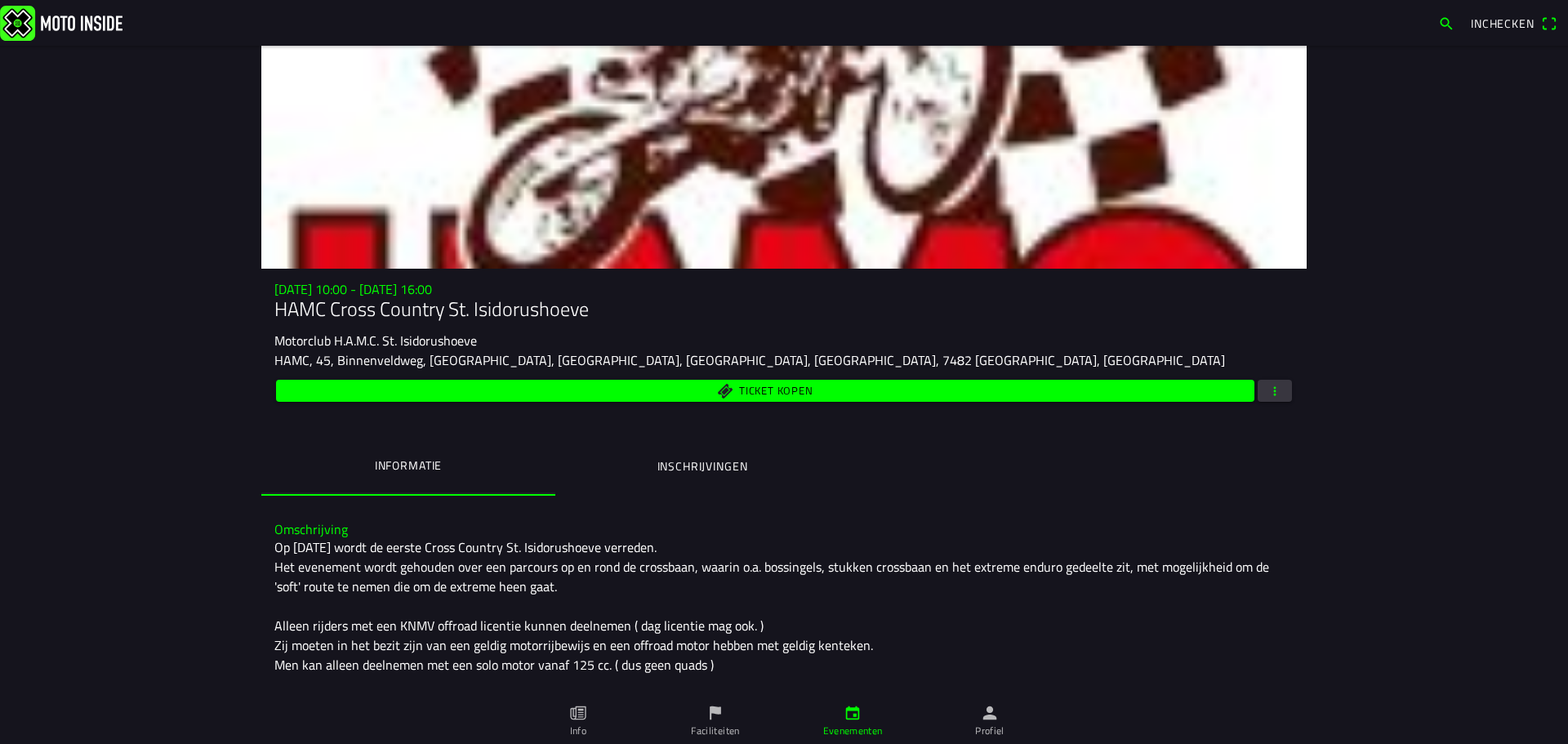
click at [834, 391] on span "Ticket kopen" at bounding box center [765, 390] width 960 height 22
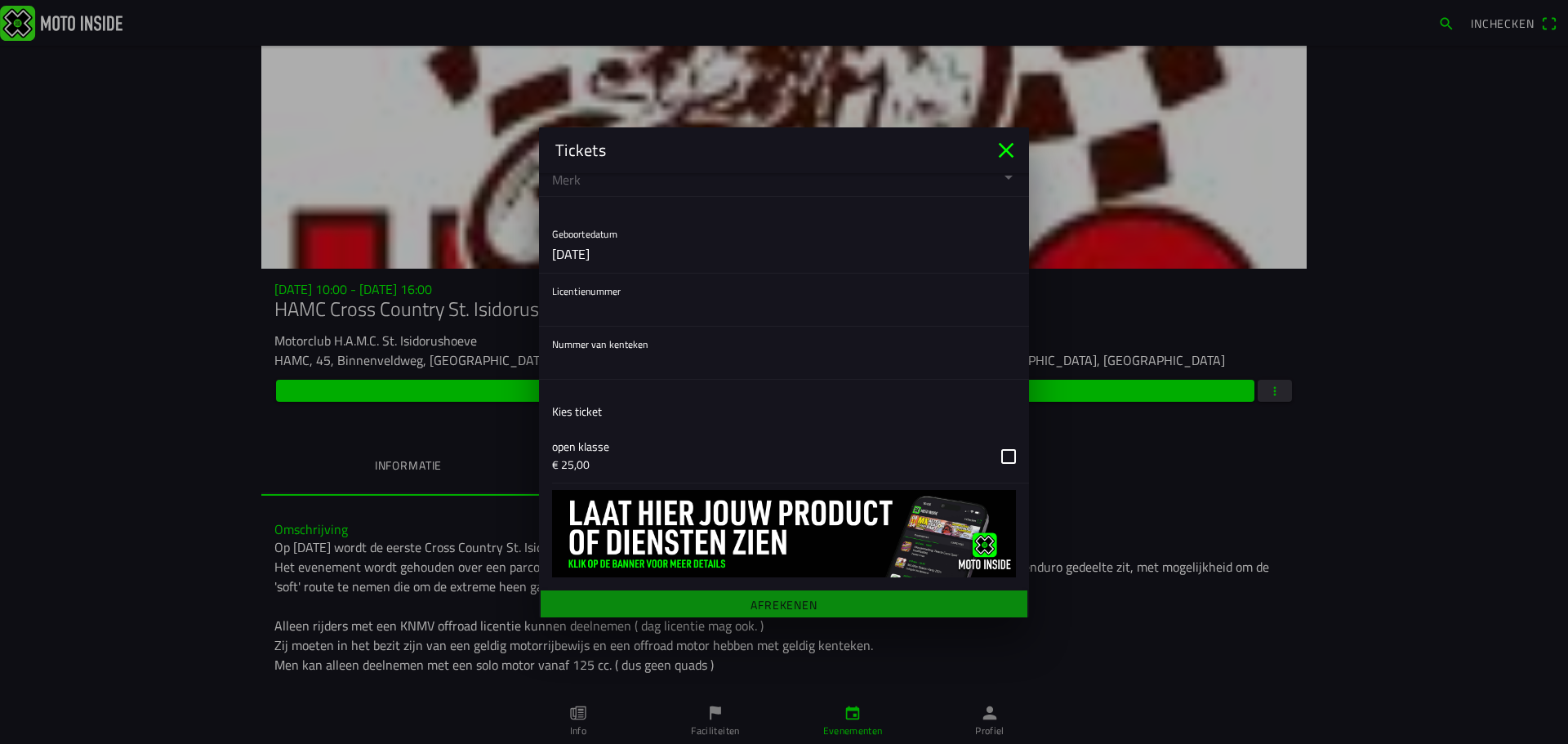
scroll to position [526, 0]
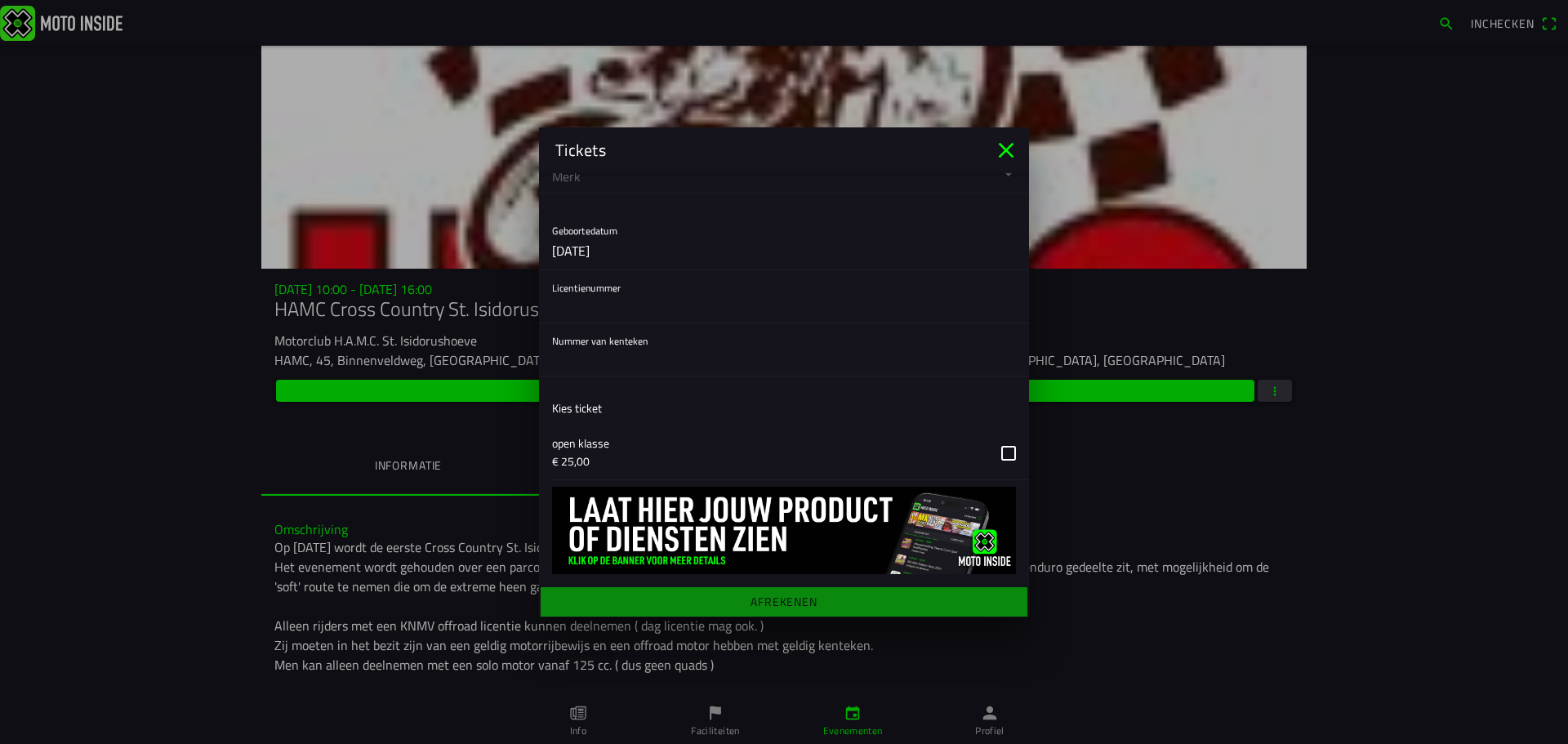
click at [1003, 146] on icon "close" at bounding box center [1006, 150] width 16 height 16
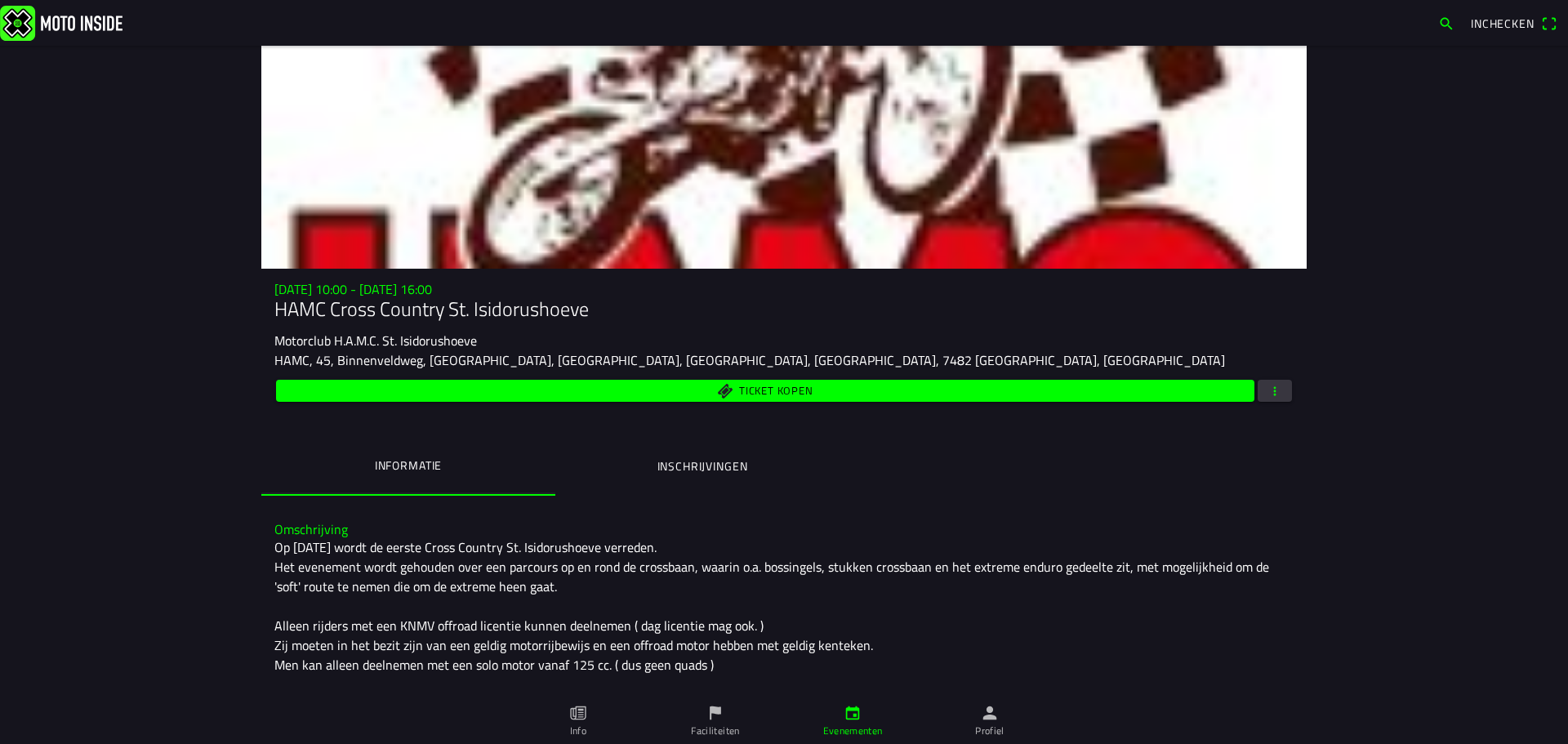
drag, startPoint x: 1109, startPoint y: 480, endPoint x: 1133, endPoint y: 451, distance: 37.6
click at [1115, 469] on ion-segment "Informatie Inschrijvingen" at bounding box center [784, 467] width 1045 height 57
